Goal: Information Seeking & Learning: Understand process/instructions

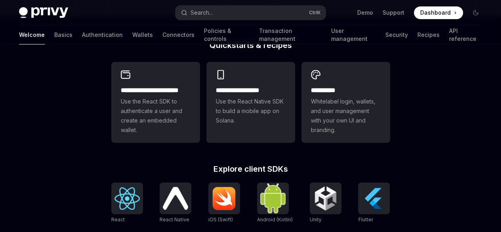
scroll to position [208, 0]
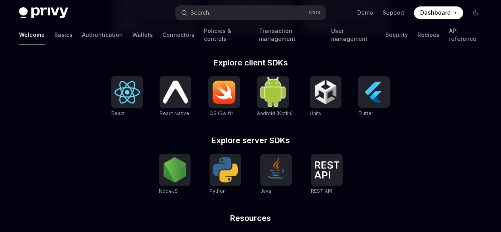
scroll to position [316, 0]
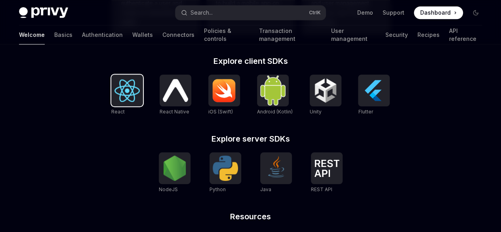
click at [127, 98] on img at bounding box center [127, 90] width 25 height 23
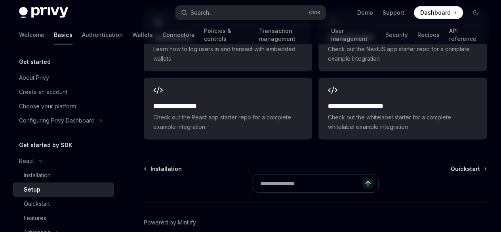
scroll to position [1094, 0]
